Goal: Information Seeking & Learning: Learn about a topic

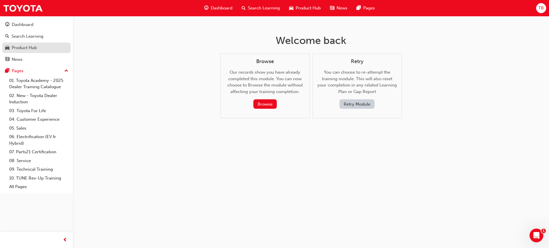
click at [24, 44] on div "Product Hub" at bounding box center [36, 47] width 63 height 7
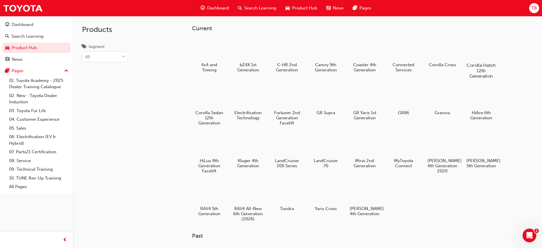
click at [480, 61] on div "Corolla Hatch 12th Generation" at bounding box center [481, 58] width 36 height 46
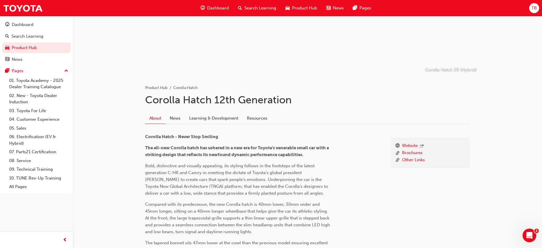
scroll to position [86, 0]
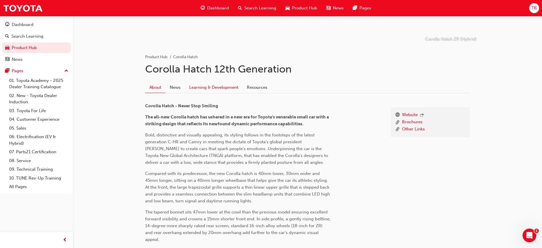
click at [213, 86] on link "Learning & Development" at bounding box center [214, 87] width 58 height 11
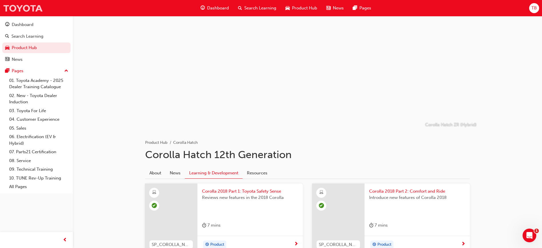
scroll to position [86, 0]
